Goal: Answer question/provide support: Share knowledge or assist other users

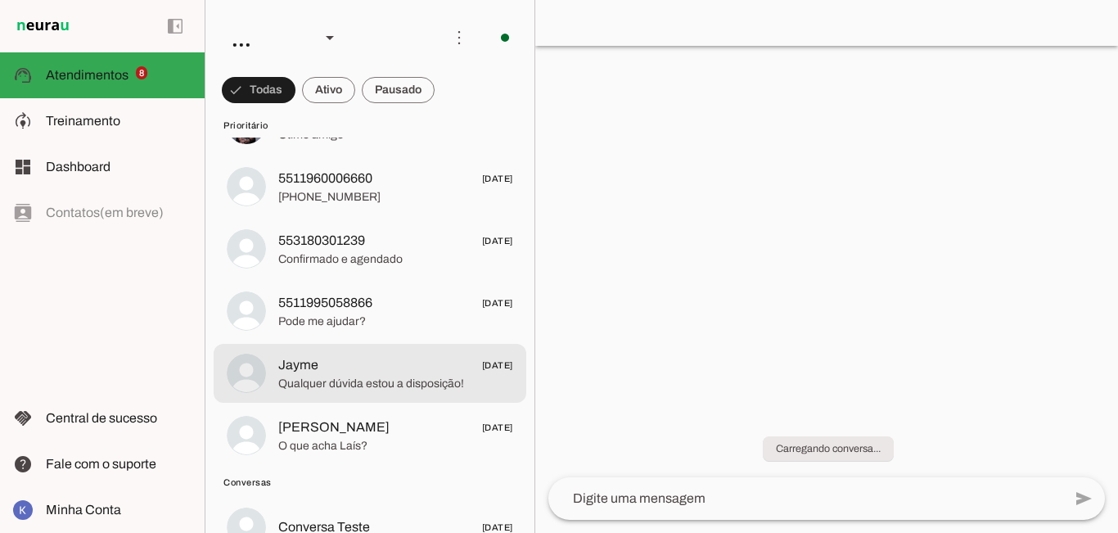
scroll to position [573, 0]
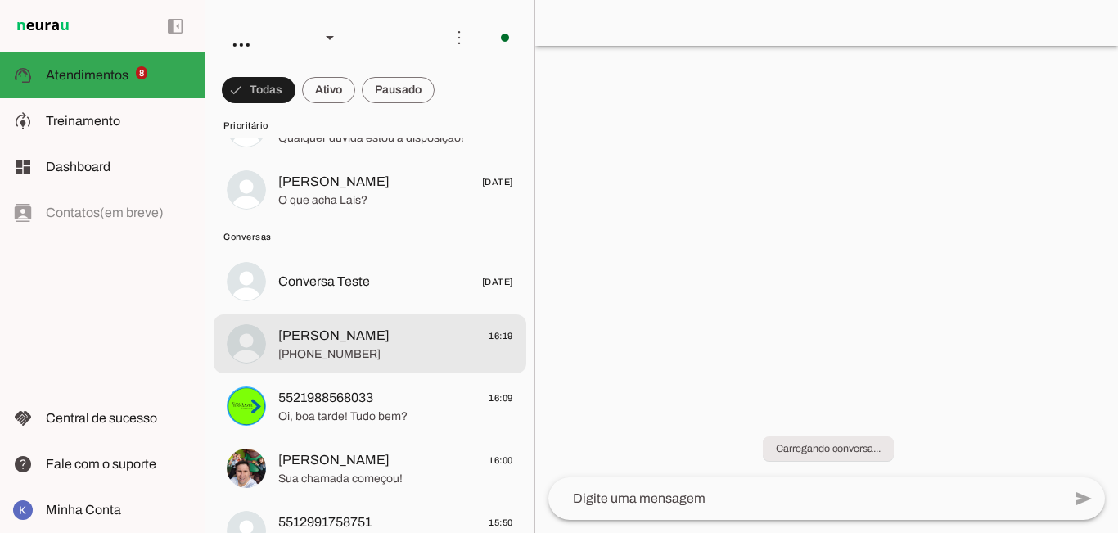
click at [366, 353] on span "[PHONE_NUMBER]" at bounding box center [395, 354] width 235 height 16
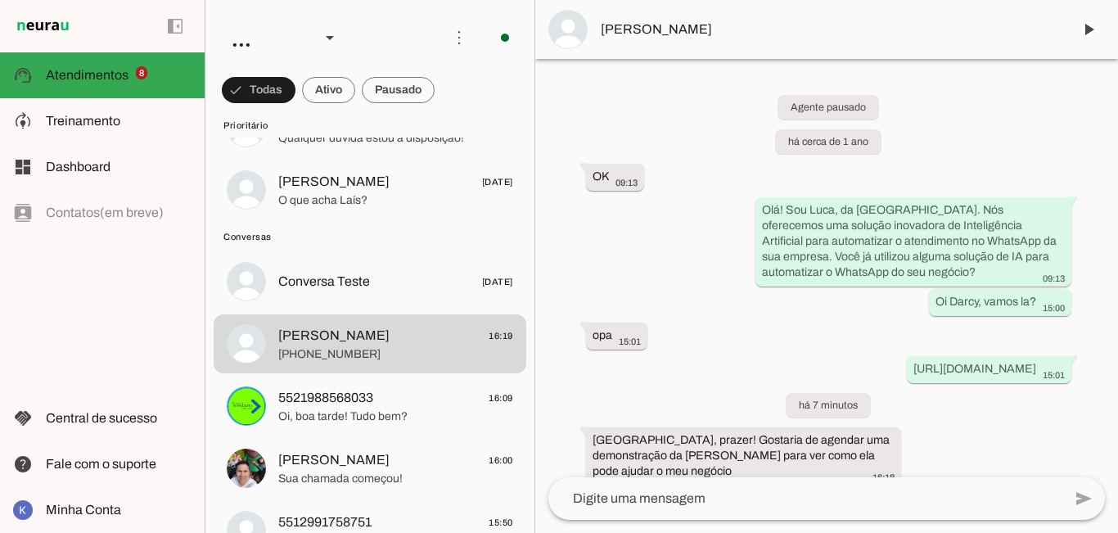
scroll to position [88, 0]
